Goal: Use online tool/utility: Utilize a website feature to perform a specific function

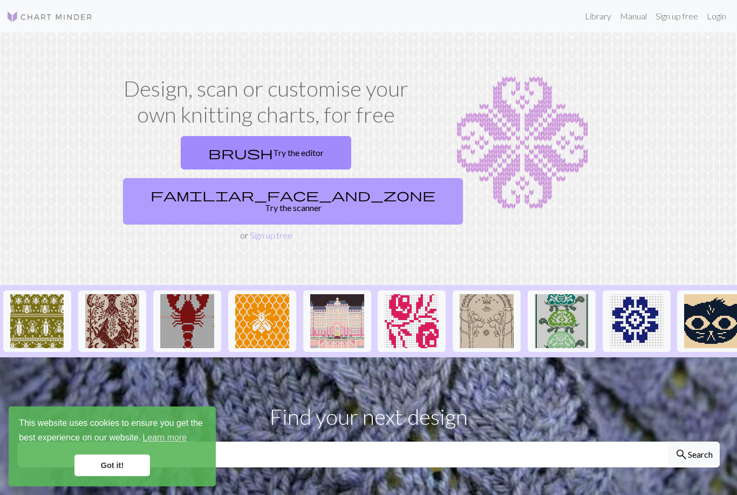
click at [363, 178] on link "familiar_face_and_zone Try the scanner" at bounding box center [293, 201] width 340 height 46
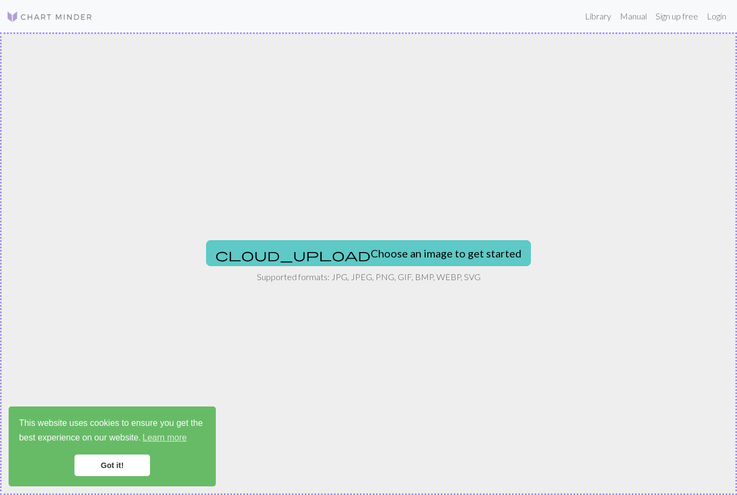
click at [378, 248] on button "cloud_upload Choose an image to get started" at bounding box center [368, 253] width 325 height 26
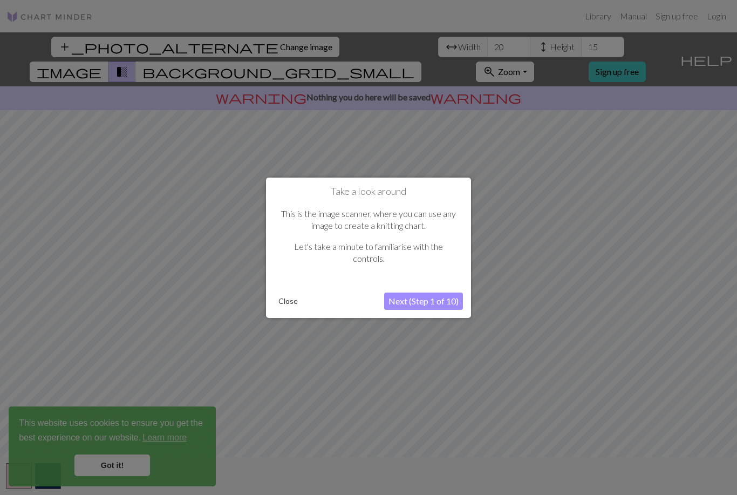
click at [445, 300] on button "Next (Step 1 of 10)" at bounding box center [423, 301] width 79 height 17
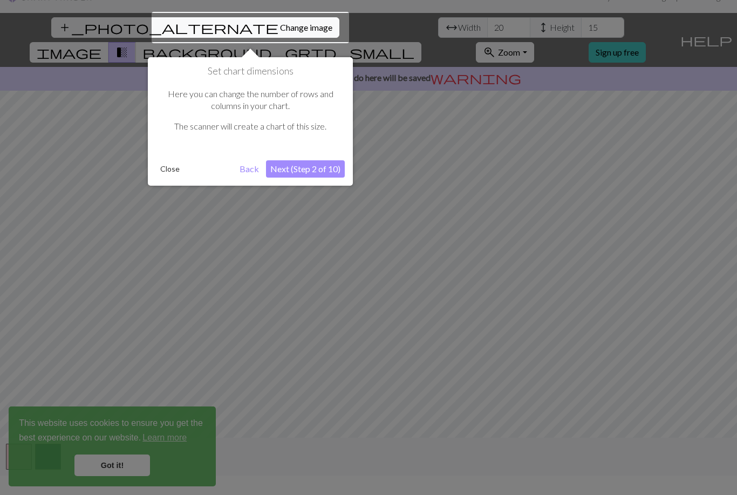
scroll to position [21, 0]
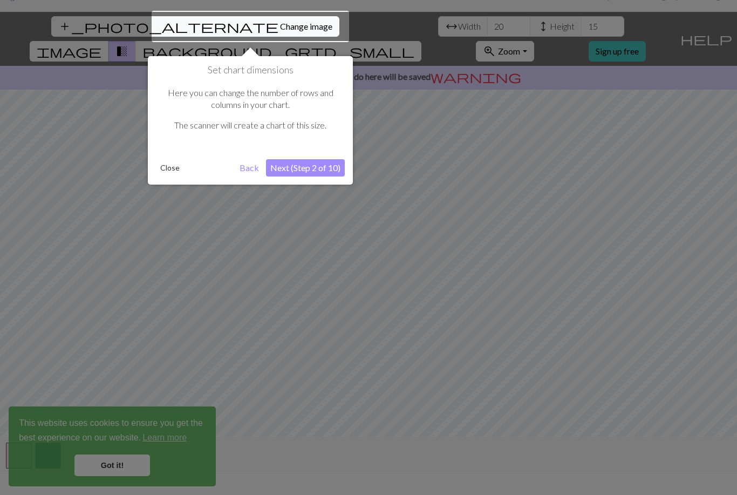
click at [168, 26] on div at bounding box center [251, 26] width 198 height 31
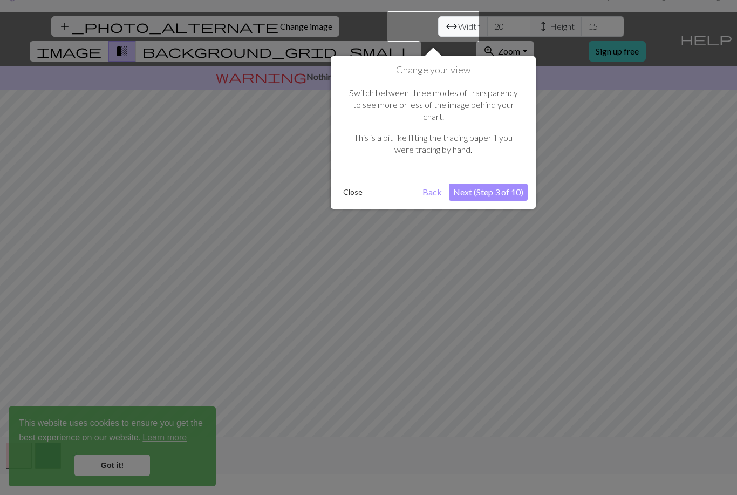
click at [518, 184] on button "Next (Step 3 of 10)" at bounding box center [488, 192] width 79 height 17
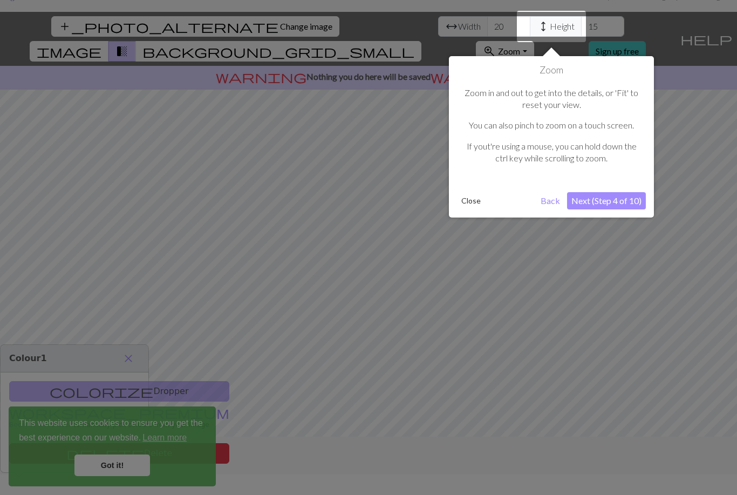
click at [633, 199] on button "Next (Step 4 of 10)" at bounding box center [606, 200] width 79 height 17
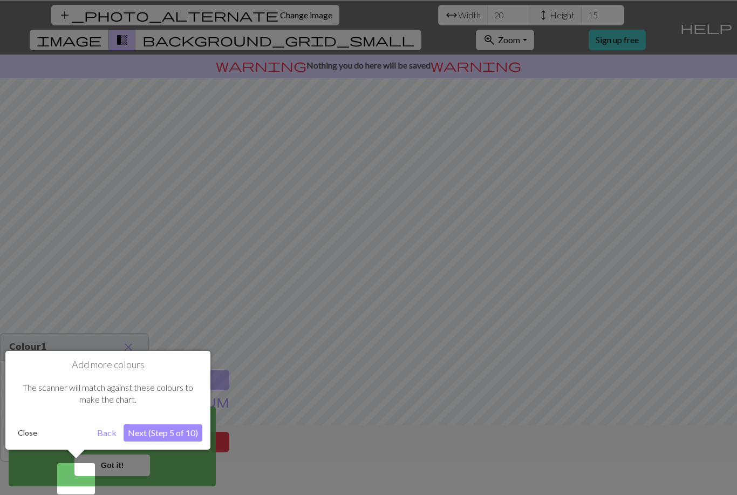
scroll to position [35, 0]
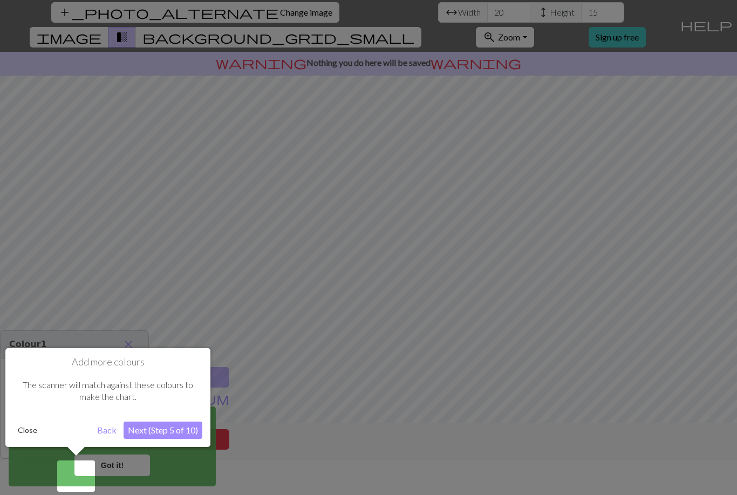
click at [201, 11] on div at bounding box center [368, 230] width 737 height 530
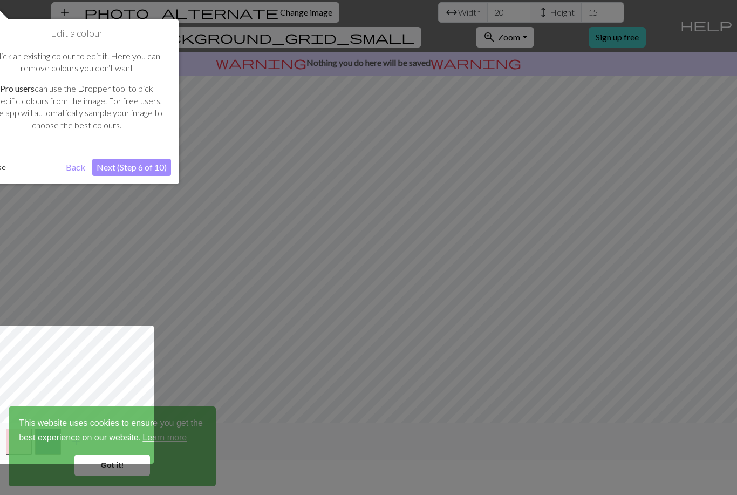
click at [111, 168] on button "Next (Step 6 of 10)" at bounding box center [131, 167] width 79 height 17
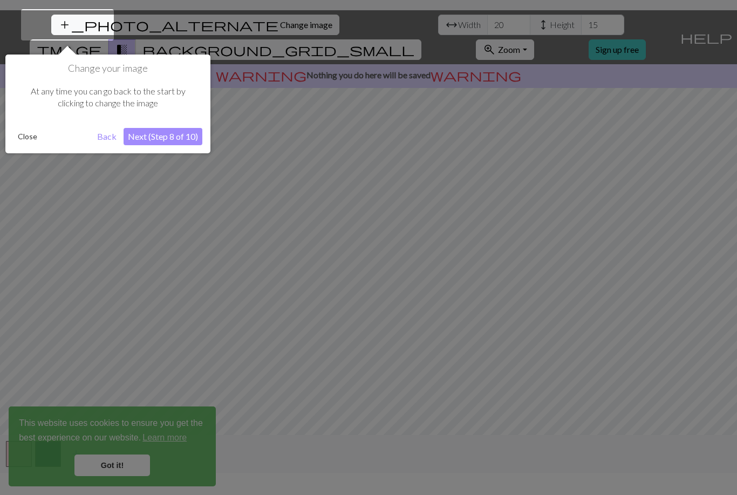
scroll to position [21, 0]
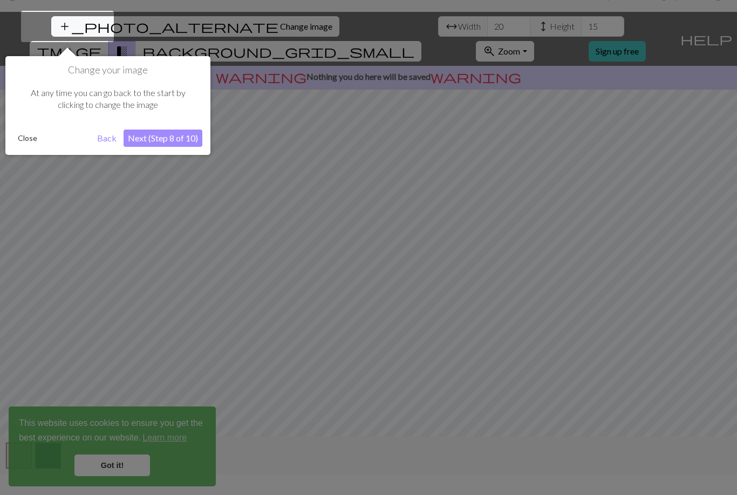
click at [136, 139] on button "Next (Step 8 of 10)" at bounding box center [163, 138] width 79 height 17
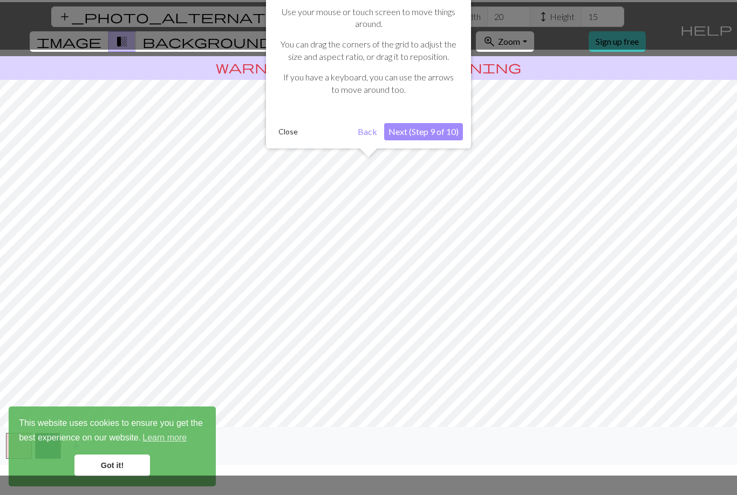
scroll to position [35, 0]
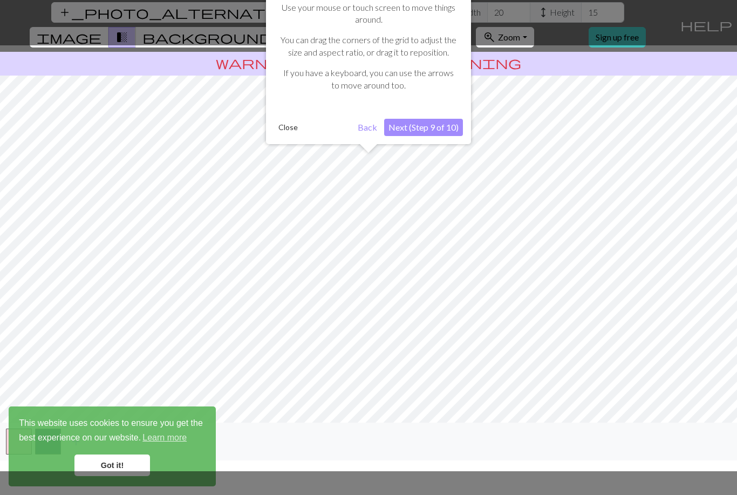
click at [440, 119] on button "Next (Step 9 of 10)" at bounding box center [423, 127] width 79 height 17
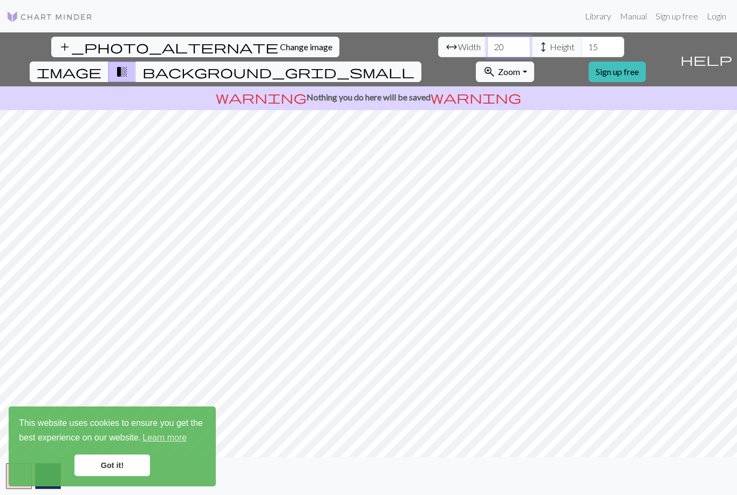
click at [487, 37] on input "20" at bounding box center [508, 47] width 43 height 21
type input "2"
type input "60"
click at [581, 37] on input "15" at bounding box center [602, 47] width 43 height 21
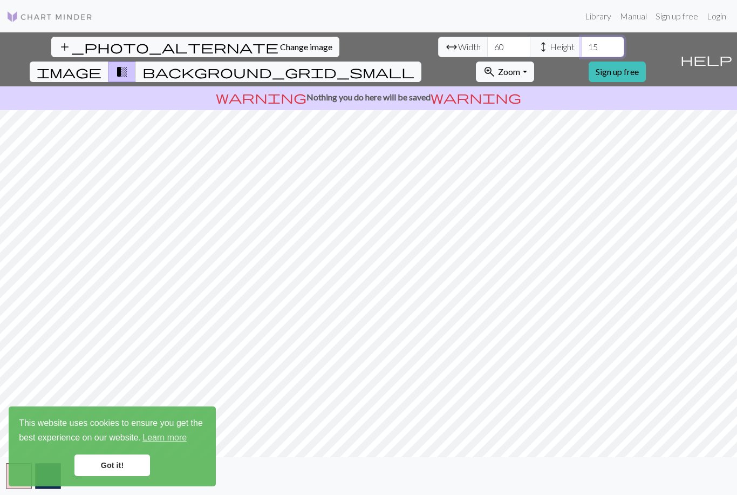
type input "1"
type input "40"
click at [487, 37] on input "60" at bounding box center [508, 47] width 43 height 21
type input "6"
type input "100"
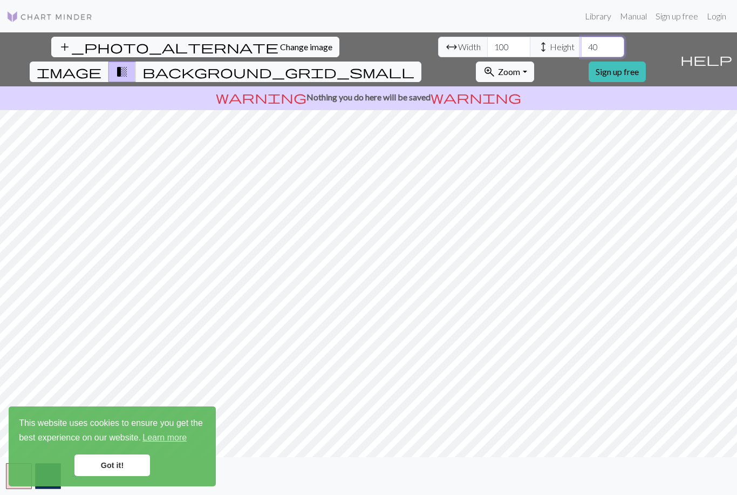
click at [581, 37] on input "40" at bounding box center [602, 47] width 43 height 21
type input "4"
type input "70"
click at [415, 64] on span "background_grid_small" at bounding box center [279, 71] width 272 height 15
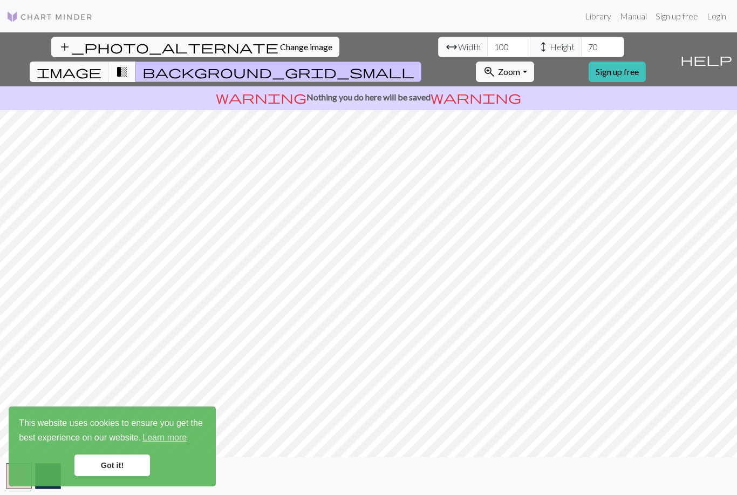
click at [128, 64] on span "transition_fade" at bounding box center [122, 71] width 13 height 15
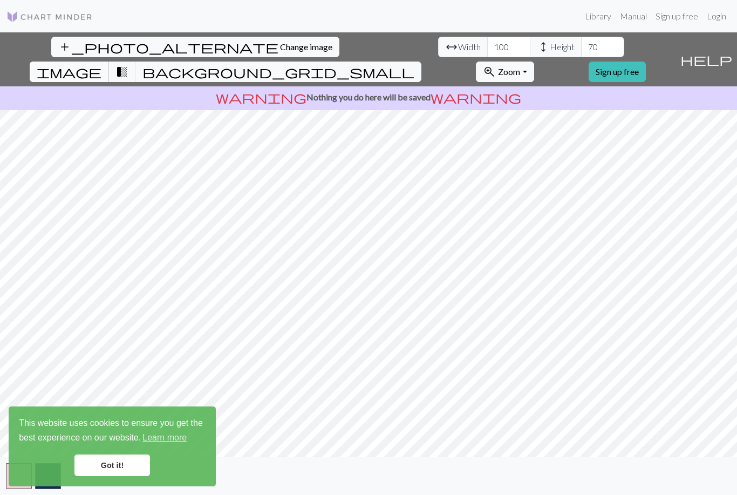
click at [101, 64] on span "image" at bounding box center [69, 71] width 65 height 15
click at [128, 64] on span "transition_fade" at bounding box center [122, 71] width 13 height 15
click at [109, 62] on button "image" at bounding box center [69, 72] width 79 height 21
click at [128, 64] on span "transition_fade" at bounding box center [122, 71] width 13 height 15
click at [487, 37] on input "100" at bounding box center [508, 47] width 43 height 21
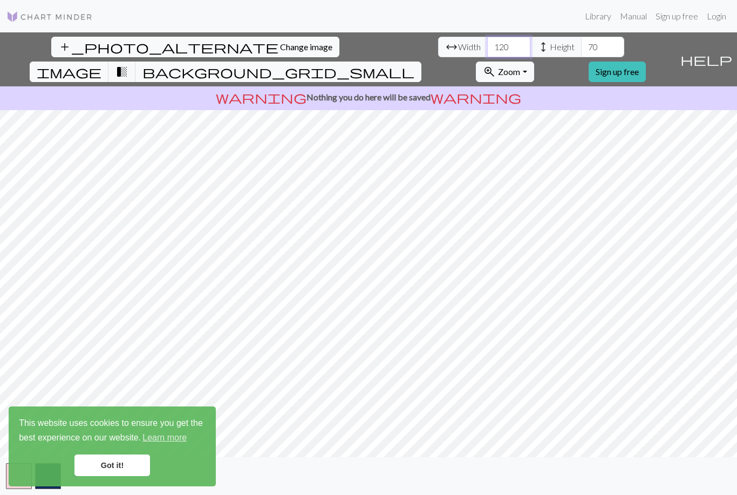
type input "120"
click at [581, 37] on input "70" at bounding box center [602, 47] width 43 height 21
type input "7"
type input "80"
